Goal: Find specific page/section: Find specific page/section

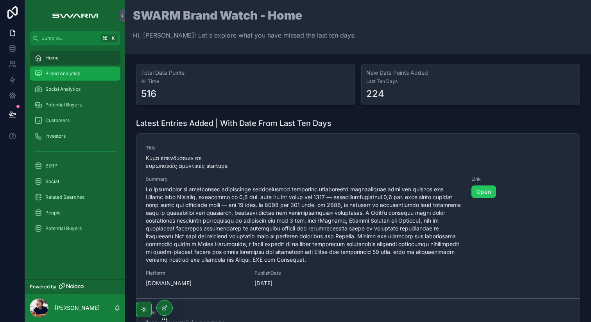
click at [68, 76] on span "Brand Analytics" at bounding box center [62, 73] width 35 height 6
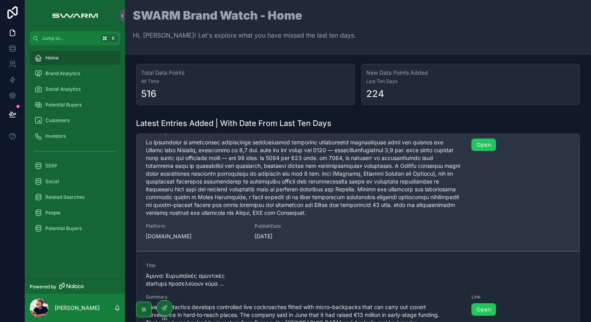
scroll to position [41, 0]
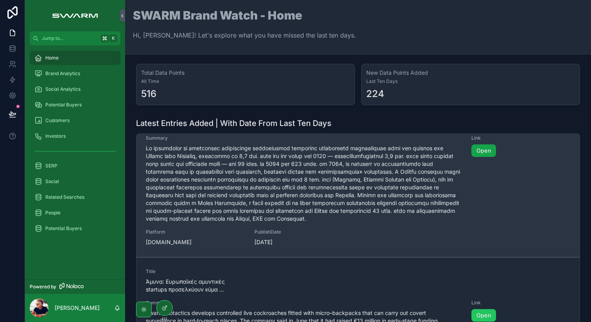
click at [483, 149] on link "Open" at bounding box center [483, 150] width 25 height 13
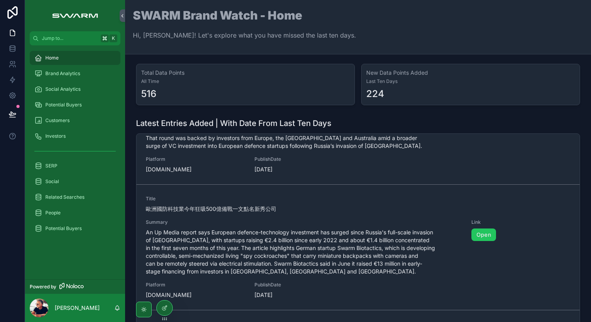
scroll to position [174, 0]
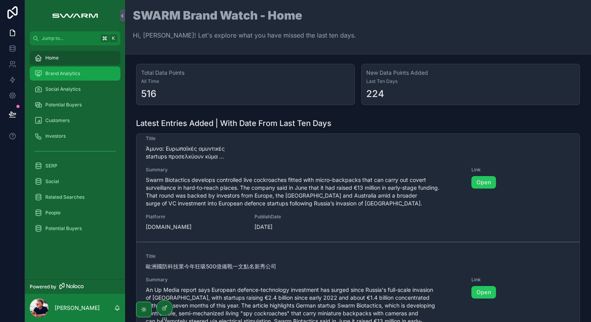
click at [79, 78] on div "Brand Analytics" at bounding box center [74, 73] width 81 height 13
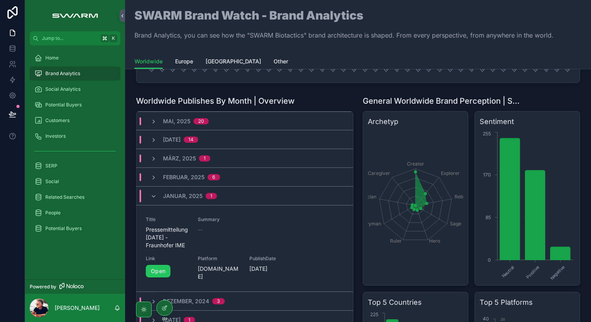
scroll to position [95, 0]
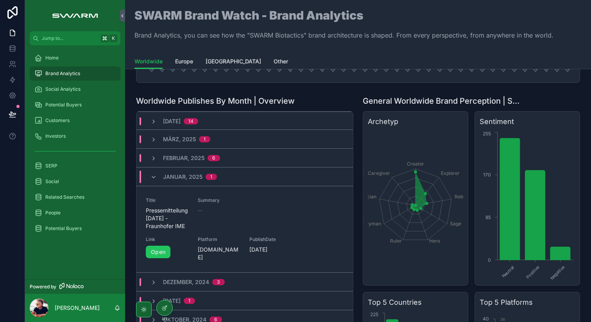
click at [187, 173] on span "Januar, 2025" at bounding box center [182, 177] width 39 height 8
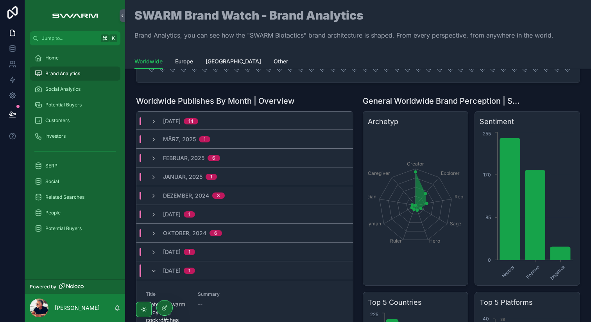
scroll to position [0, 0]
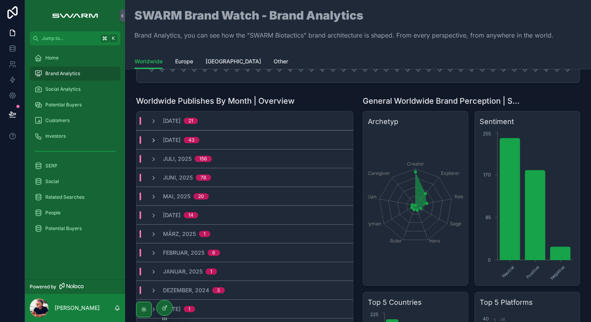
click at [152, 141] on icon "scrollable content" at bounding box center [154, 140] width 6 height 6
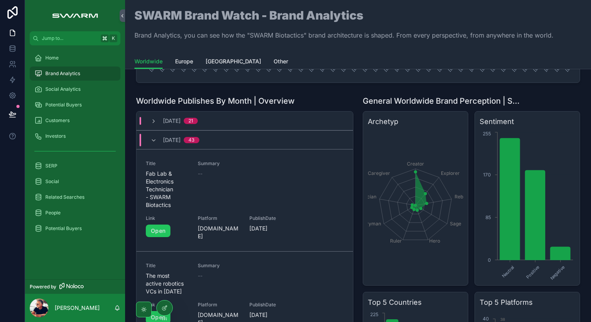
click at [152, 141] on icon "scrollable content" at bounding box center [154, 140] width 6 height 6
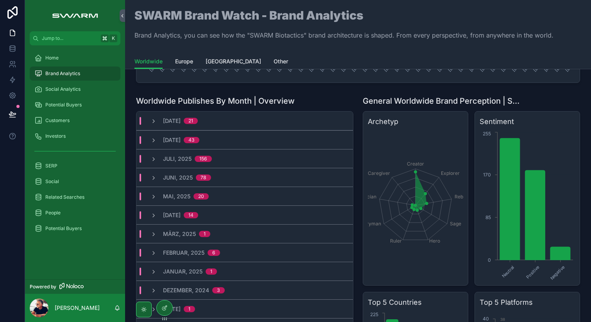
click at [152, 141] on icon "scrollable content" at bounding box center [154, 140] width 6 height 6
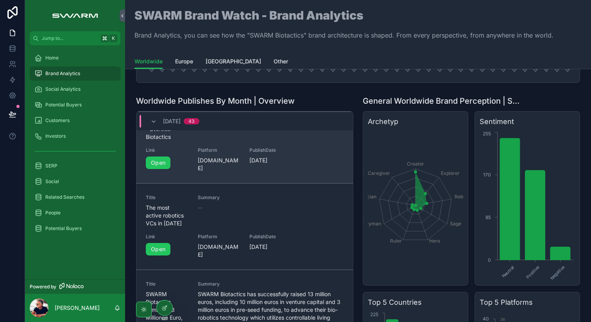
scroll to position [79, 0]
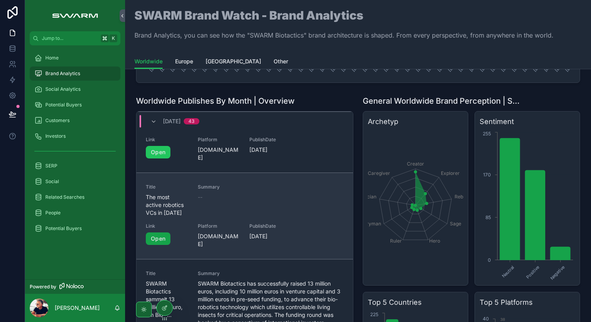
click at [162, 236] on link "Open" at bounding box center [158, 238] width 25 height 13
